Goal: Obtain resource: Download file/media

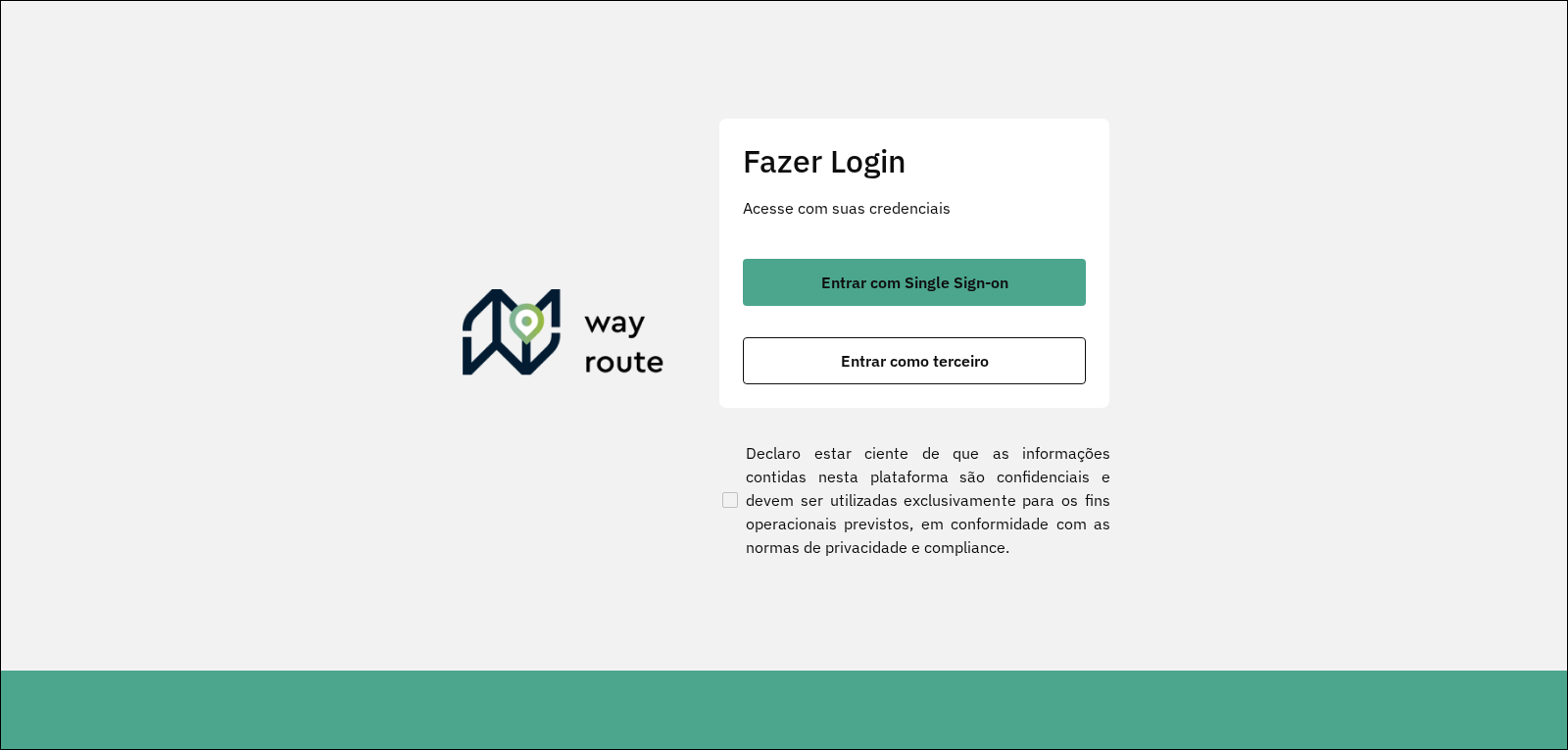
click at [865, 336] on div "Entrar com Single Sign-on Entrar como terceiro" at bounding box center [914, 322] width 343 height 126
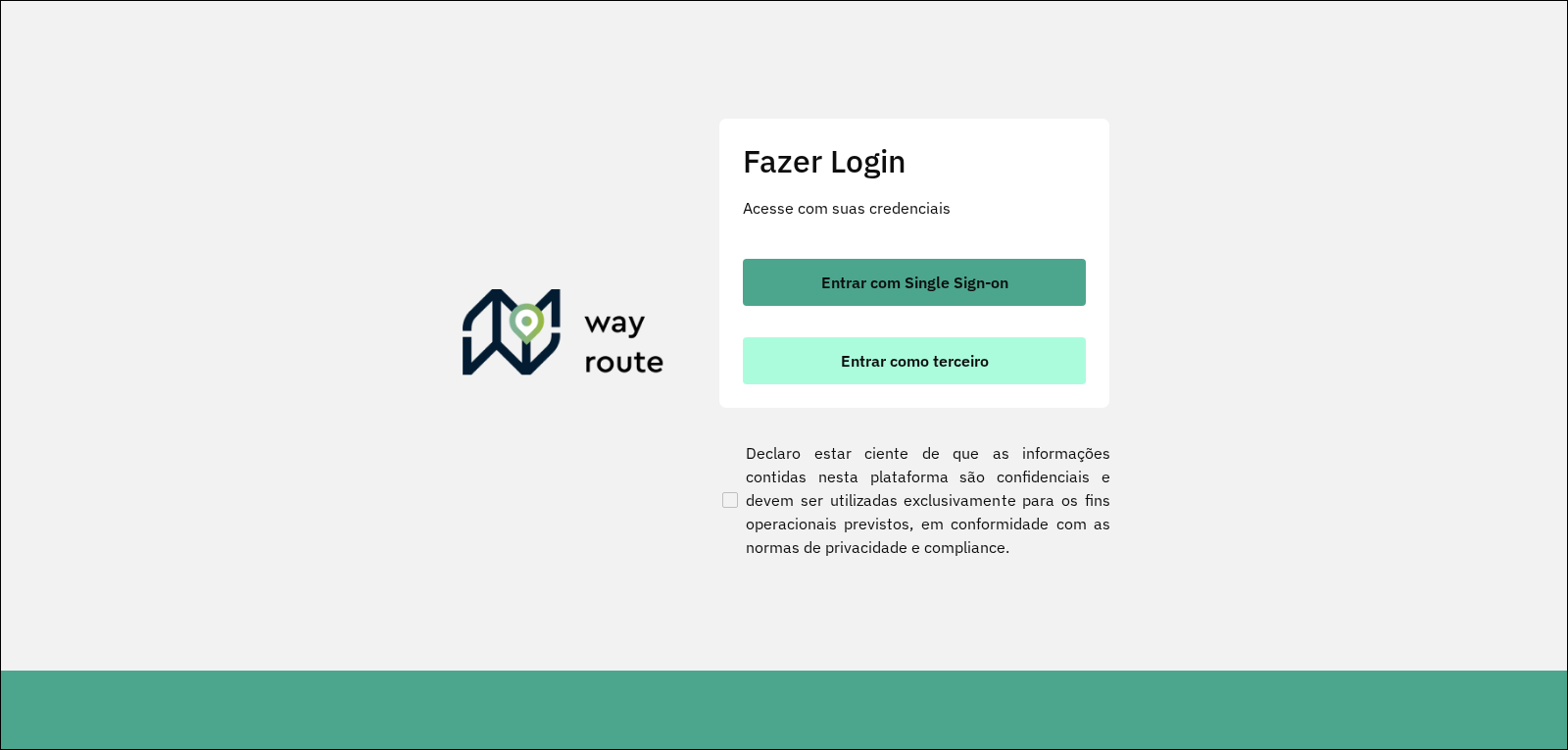
click at [859, 353] on span "Entrar como terceiro" at bounding box center [915, 361] width 148 height 16
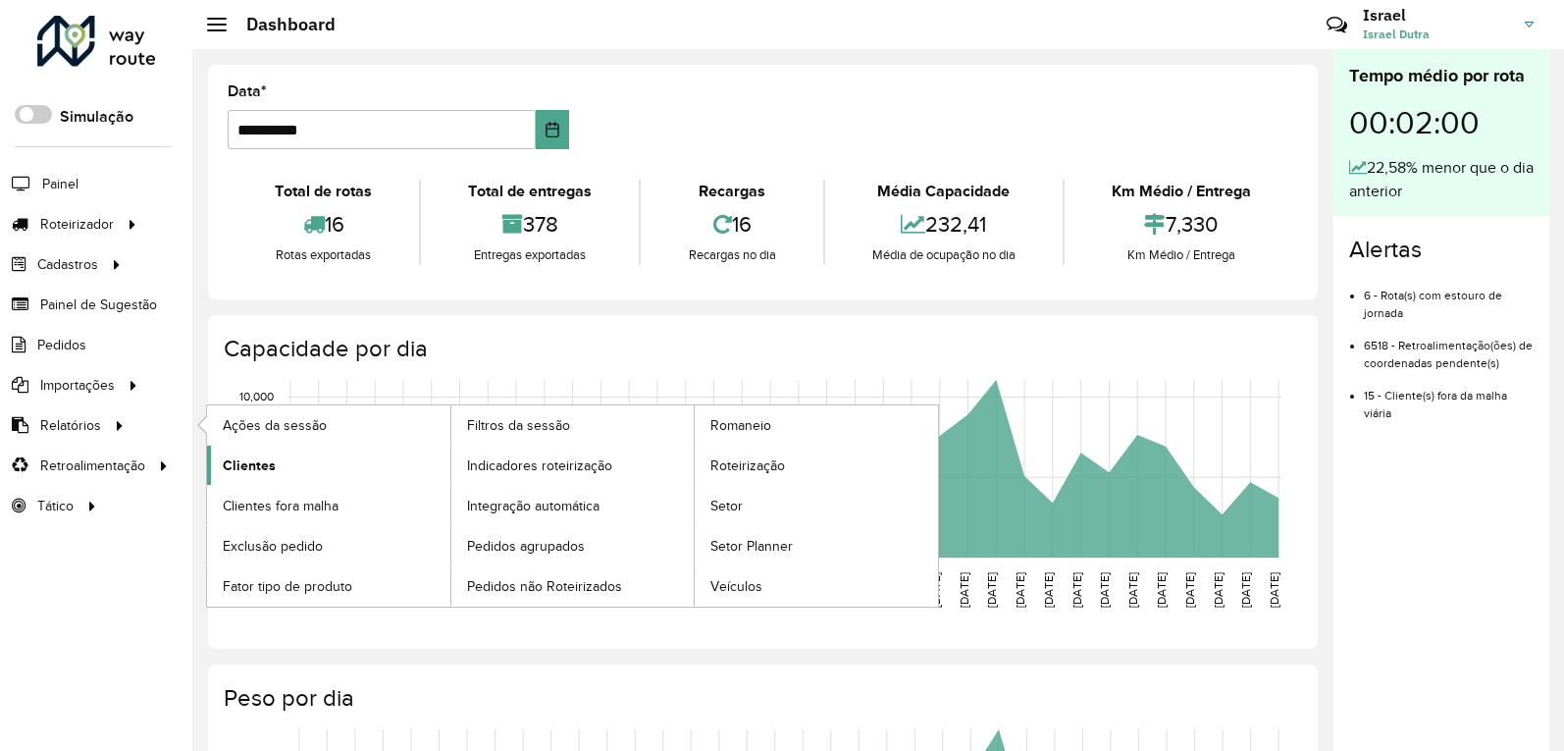
click at [285, 456] on link "Clientes" at bounding box center [328, 465] width 243 height 39
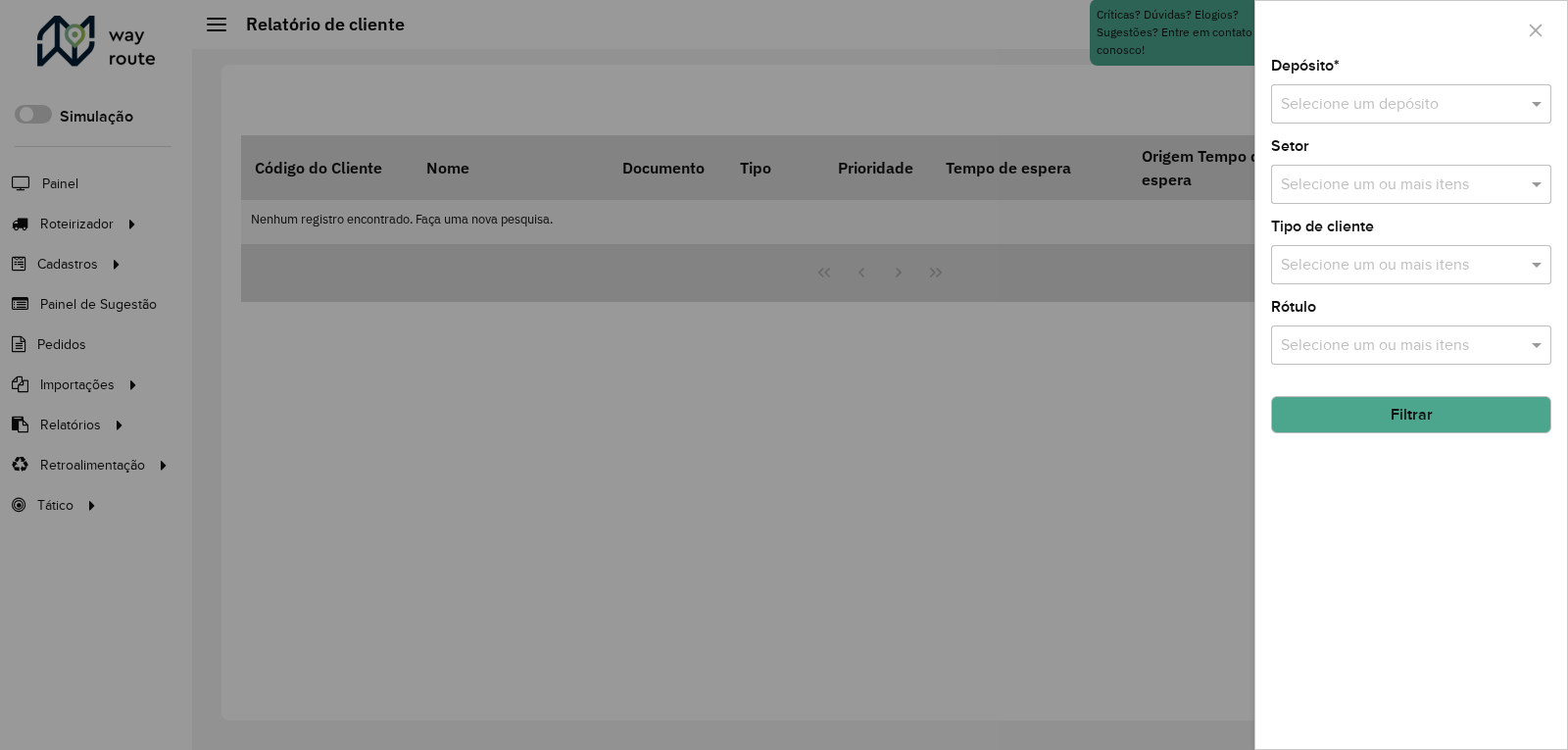
click at [1352, 112] on input "text" at bounding box center [1392, 105] width 222 height 24
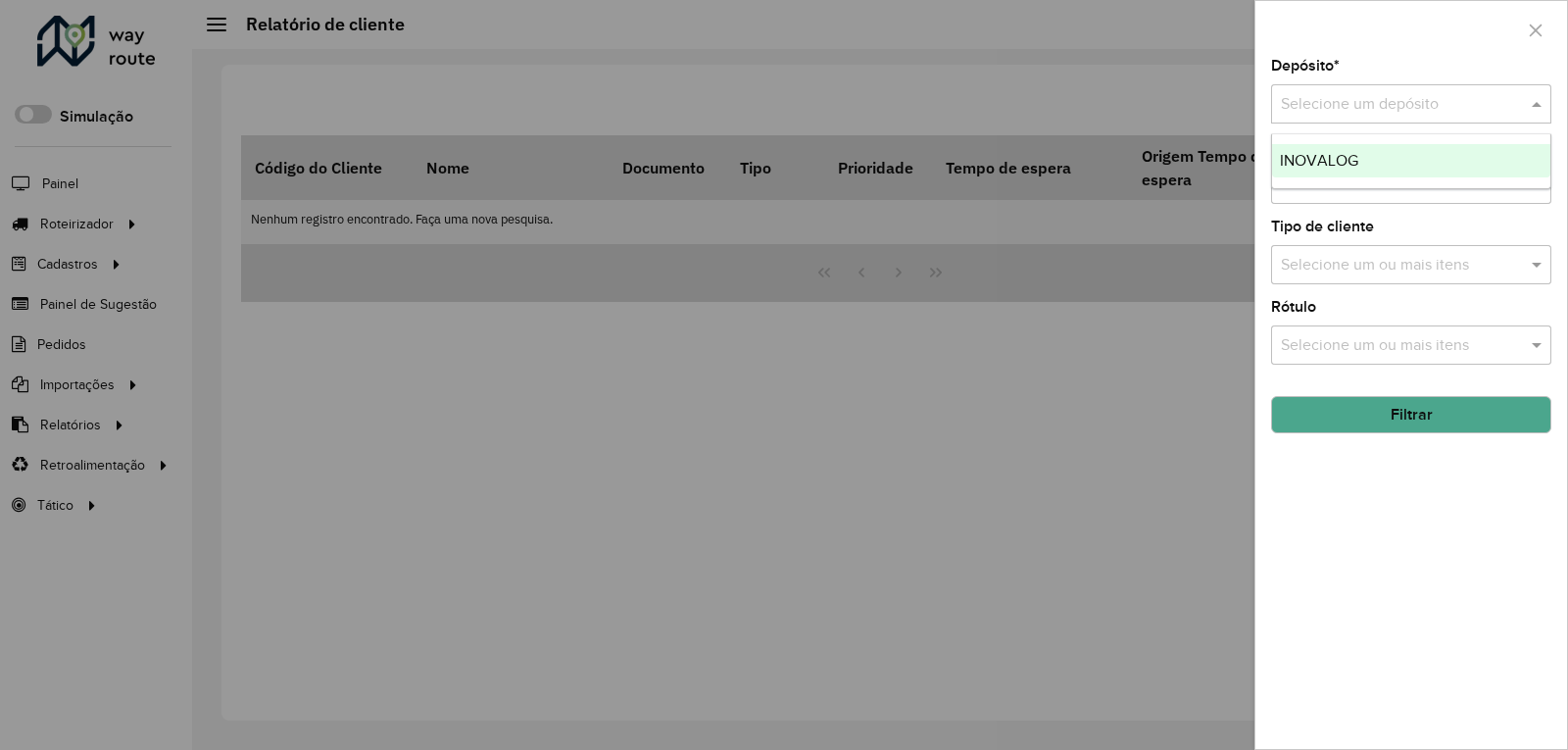
click at [1326, 153] on span "INOVALOG" at bounding box center [1319, 160] width 79 height 17
click at [1347, 418] on button "Filtrar" at bounding box center [1411, 413] width 281 height 37
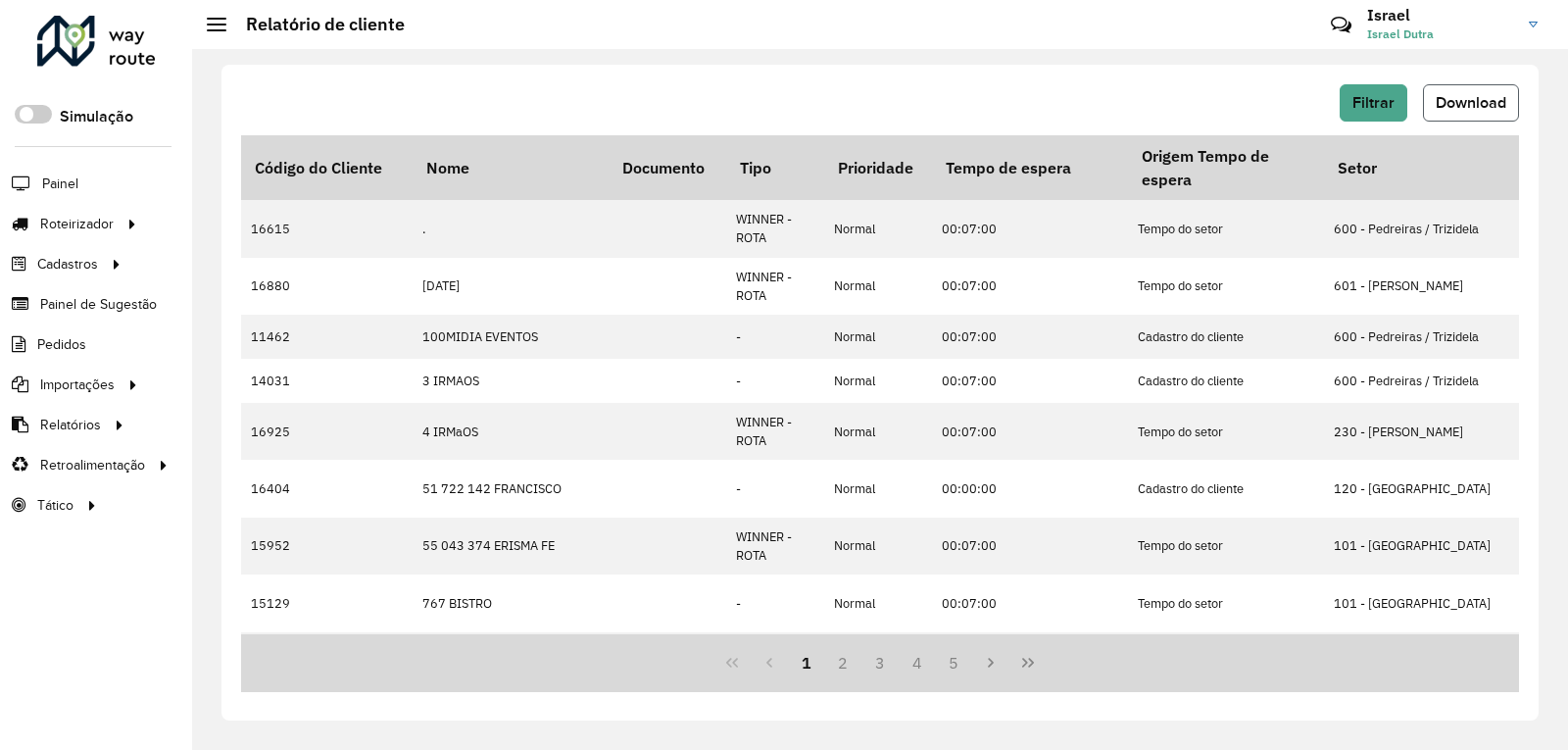
click at [1466, 96] on span "Download" at bounding box center [1471, 102] width 71 height 17
